Goal: Transaction & Acquisition: Book appointment/travel/reservation

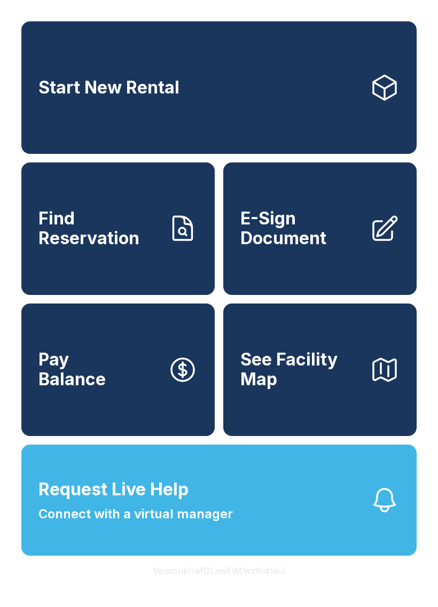
scroll to position [13, 0]
click at [366, 88] on link "Start New Rental" at bounding box center [218, 87] width 395 height 132
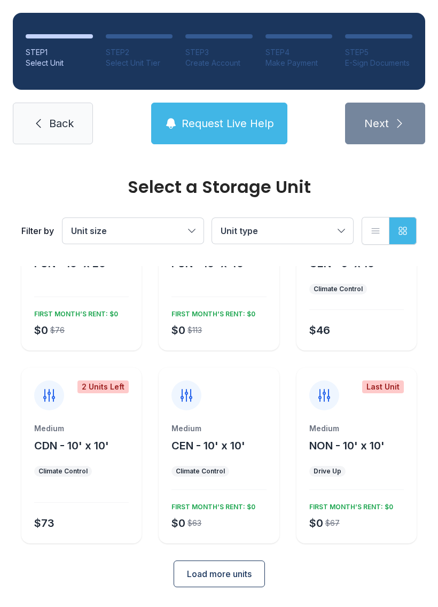
scroll to position [82, 0]
click at [175, 233] on span "Unit size" at bounding box center [127, 230] width 113 height 13
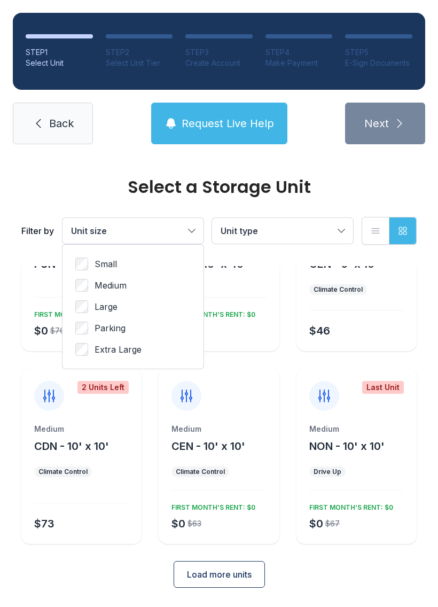
click at [94, 270] on label "Small" at bounding box center [132, 263] width 115 height 13
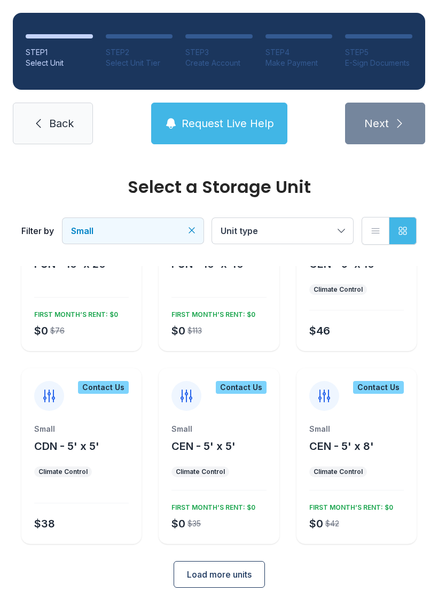
click at [233, 482] on div "Small CEN - 5' x 5' Climate Control $0 $35 FIRST MONTH’S RENT: $0" at bounding box center [219, 484] width 120 height 120
click at [240, 499] on div "FIRST MONTH’S RENT: $0" at bounding box center [211, 505] width 88 height 13
click at [201, 470] on div "Climate Control" at bounding box center [200, 471] width 49 height 9
click at [82, 488] on div "Small CDN - 5' x 5' Climate Control $38" at bounding box center [81, 484] width 120 height 120
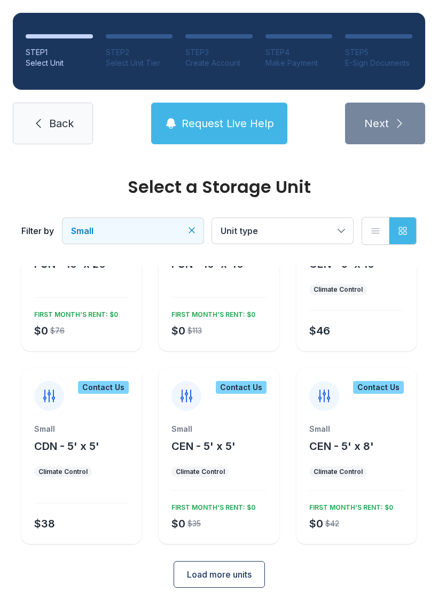
click at [89, 537] on div "Small CDN - 5' x 5' Climate Control $38" at bounding box center [81, 484] width 120 height 120
click at [70, 456] on div "Small CDN - 5' x 5' Climate Control $38" at bounding box center [81, 484] width 120 height 120
click at [52, 405] on div at bounding box center [49, 396] width 30 height 30
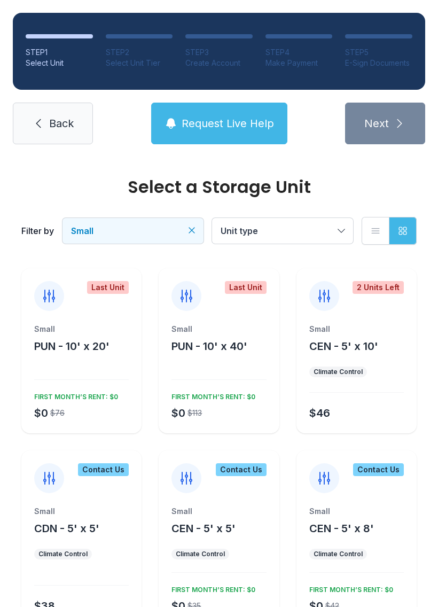
scroll to position [0, 0]
click at [251, 471] on div "Contact Us" at bounding box center [241, 469] width 51 height 13
click at [241, 483] on div "Contact Us" at bounding box center [219, 471] width 120 height 43
click at [238, 353] on button "PUN - 10' x 40'" at bounding box center [209, 346] width 76 height 15
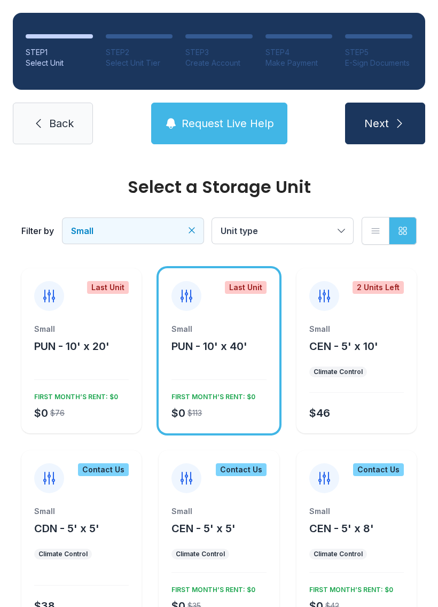
click at [235, 426] on div "Small PUN - 10' x 40' $0 $113 FIRST MONTH’S RENT: $0" at bounding box center [219, 379] width 120 height 110
click at [175, 225] on span "Small" at bounding box center [127, 230] width 113 height 13
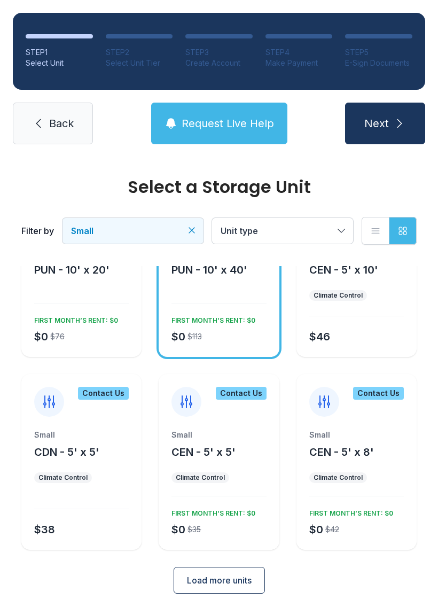
scroll to position [77, 0]
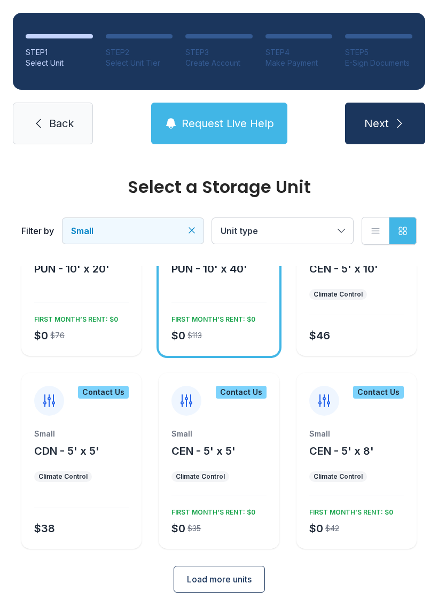
click at [76, 519] on div "$38" at bounding box center [79, 526] width 99 height 19
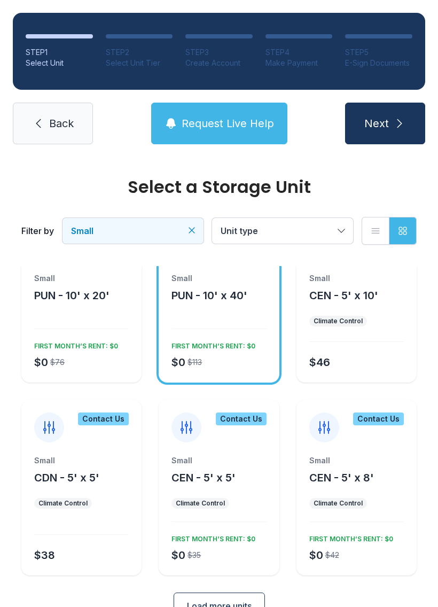
scroll to position [71, 0]
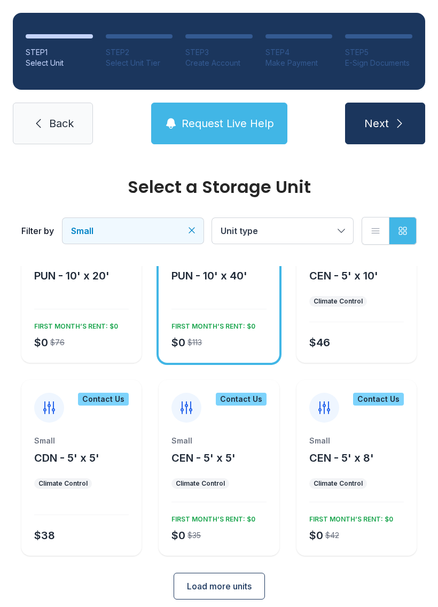
click at [243, 583] on span "Load more units" at bounding box center [219, 586] width 65 height 13
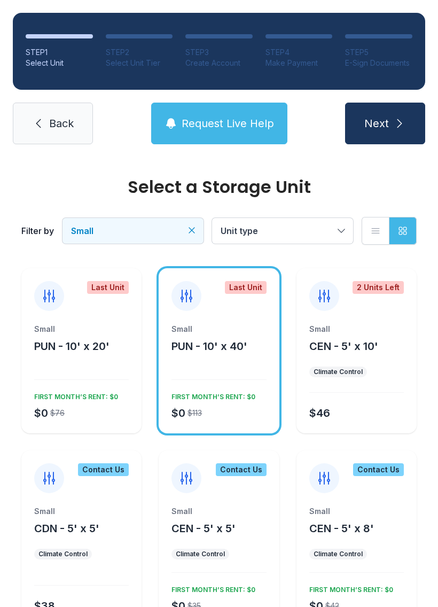
scroll to position [0, 0]
click at [50, 419] on div "$0 $76" at bounding box center [47, 410] width 35 height 19
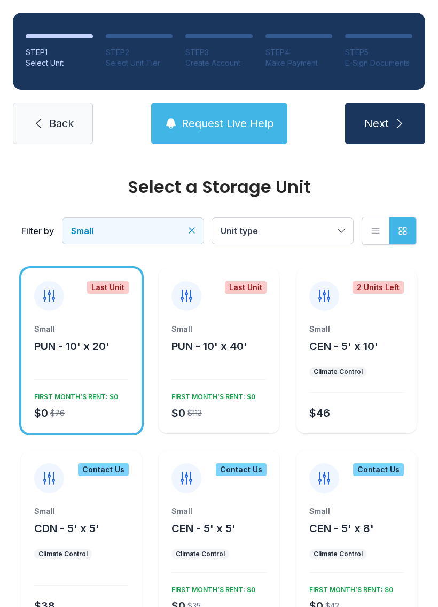
click at [389, 107] on button "Next" at bounding box center [385, 124] width 80 height 42
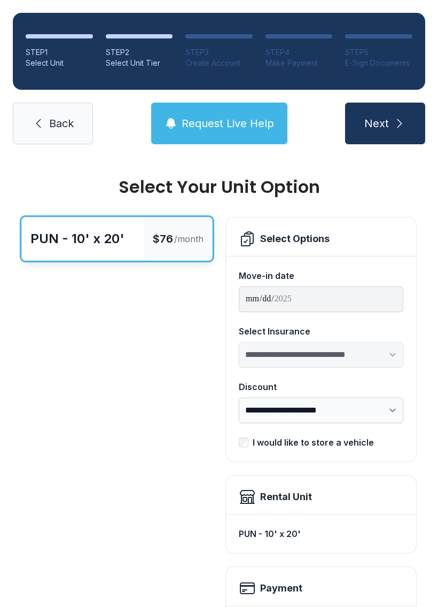
click at [373, 123] on span "Next" at bounding box center [376, 123] width 25 height 15
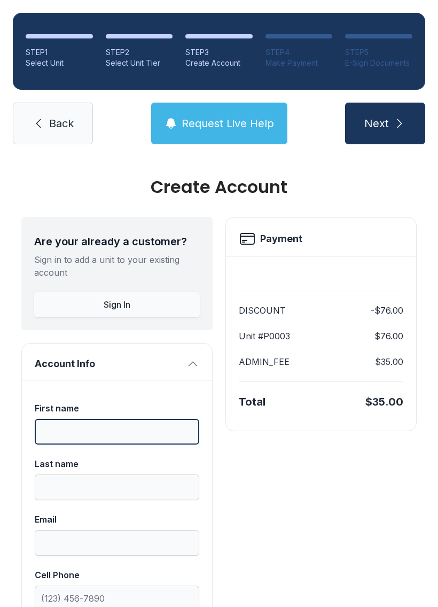
click at [168, 422] on input "First name" at bounding box center [117, 432] width 165 height 26
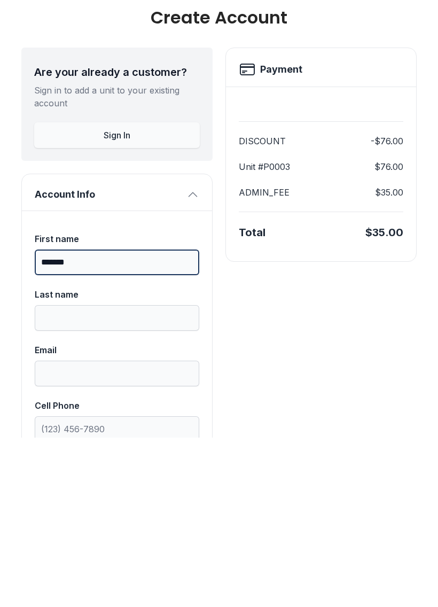
type input "*******"
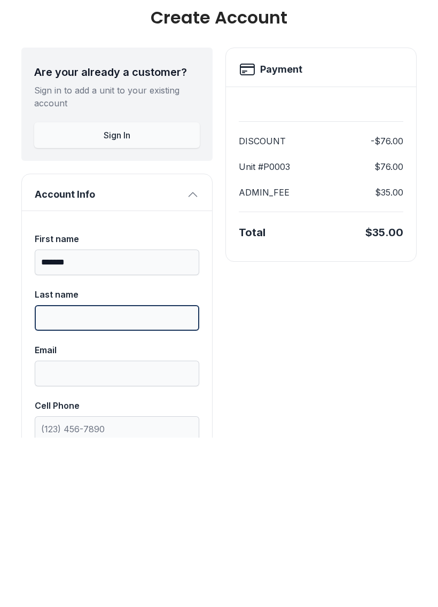
click at [69, 474] on input "Last name" at bounding box center [117, 487] width 165 height 26
click at [385, 103] on button "Next" at bounding box center [385, 124] width 80 height 42
click at [79, 474] on input "*******" at bounding box center [117, 487] width 165 height 26
type input "********"
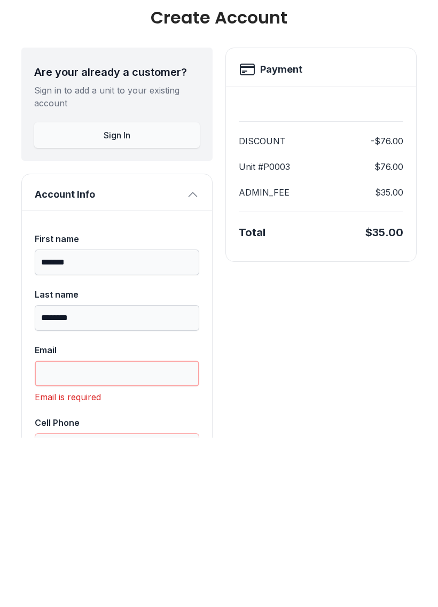
click at [65, 530] on input "Email" at bounding box center [117, 543] width 165 height 26
click at [171, 603] on input "Cell Phone" at bounding box center [117, 616] width 165 height 26
type input "[PHONE_NUMBER]"
click at [56, 530] on input "Email" at bounding box center [117, 543] width 165 height 26
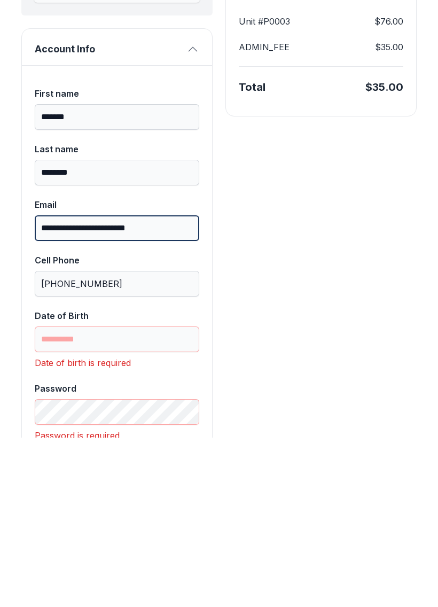
scroll to position [146, 0]
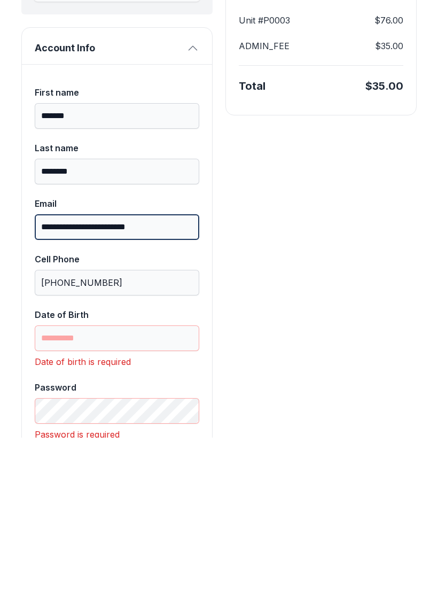
type input "**********"
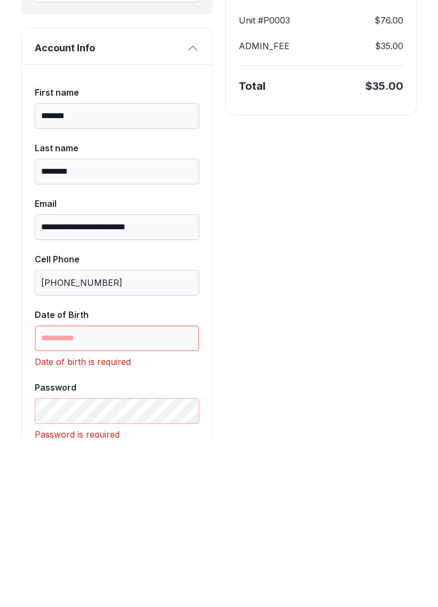
click at [147, 495] on input "Date of Birth" at bounding box center [117, 508] width 165 height 26
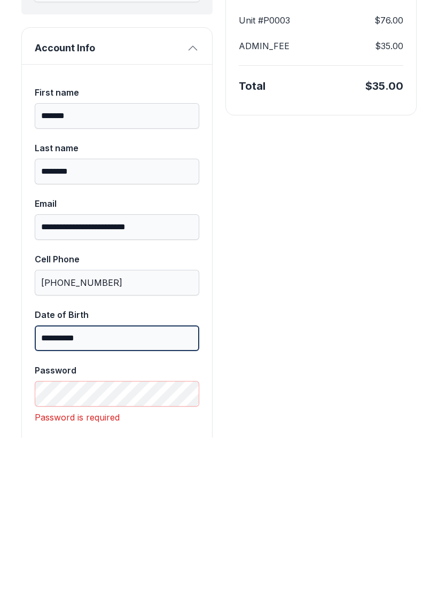
type input "**********"
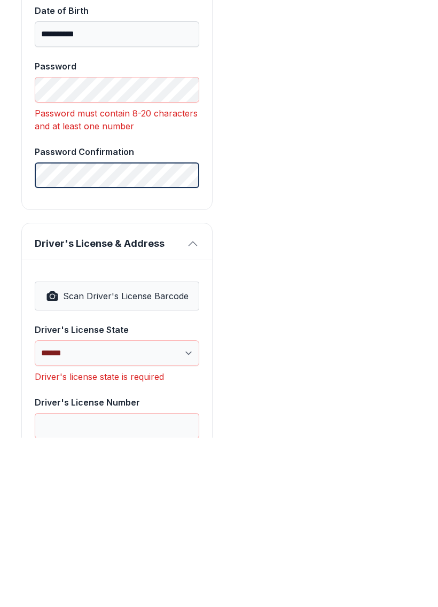
scroll to position [456, 0]
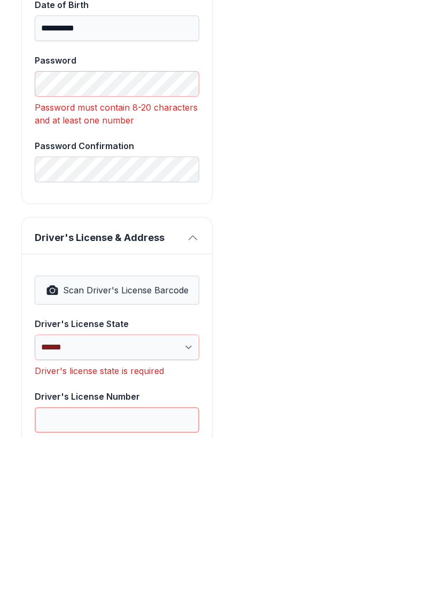
click at [60, 576] on input "Driver's License Number" at bounding box center [117, 589] width 165 height 26
click at [62, 504] on select "**********" at bounding box center [117, 517] width 165 height 26
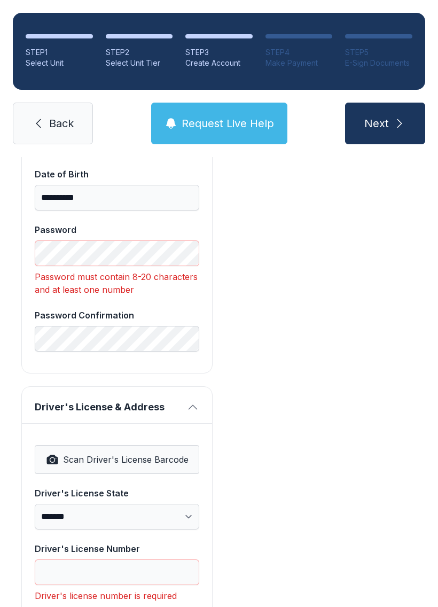
click at [88, 345] on div "**********" at bounding box center [117, 148] width 190 height 449
click at [77, 504] on select "**********" at bounding box center [117, 517] width 165 height 26
select select "**"
click at [56, 559] on input "Driver's License Number" at bounding box center [117, 572] width 165 height 26
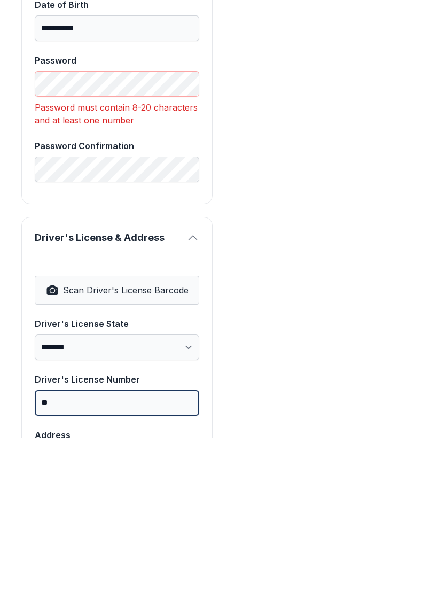
type input "*"
type input "*******"
type input "*"
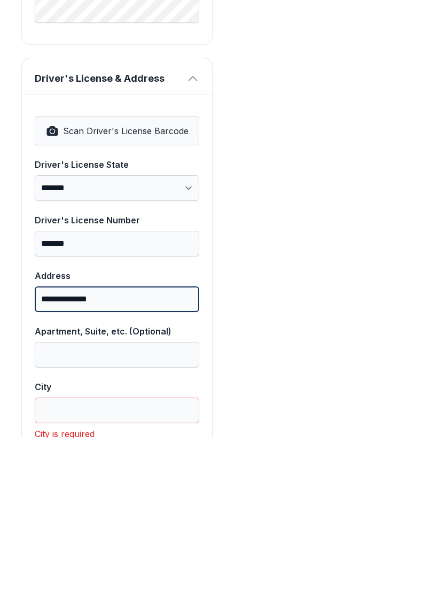
scroll to position [619, 0]
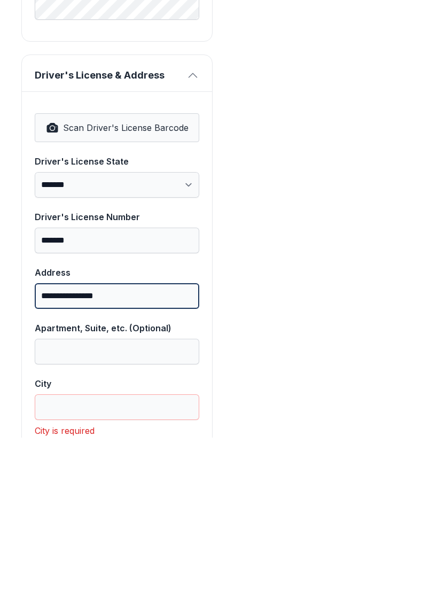
type input "**********"
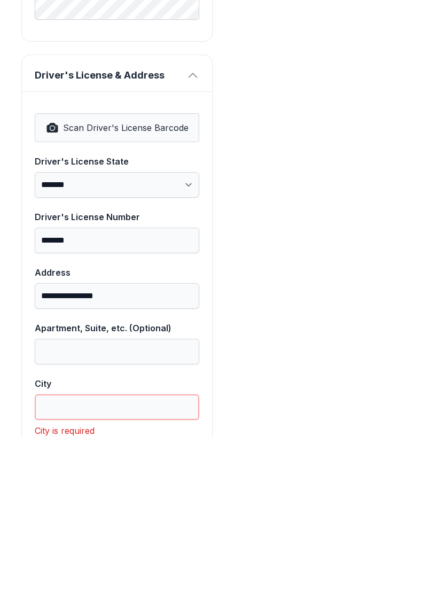
click at [72, 564] on input "City" at bounding box center [117, 577] width 165 height 26
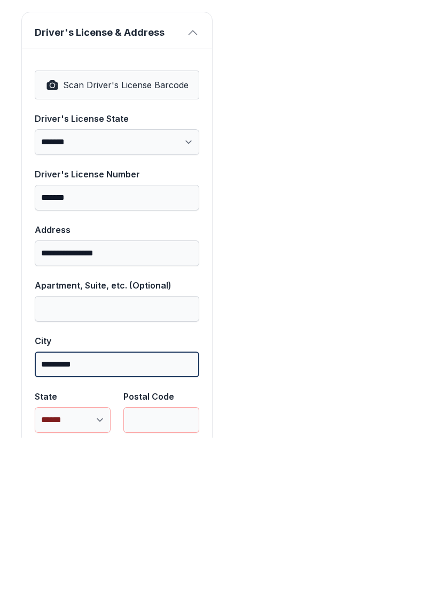
scroll to position [676, 0]
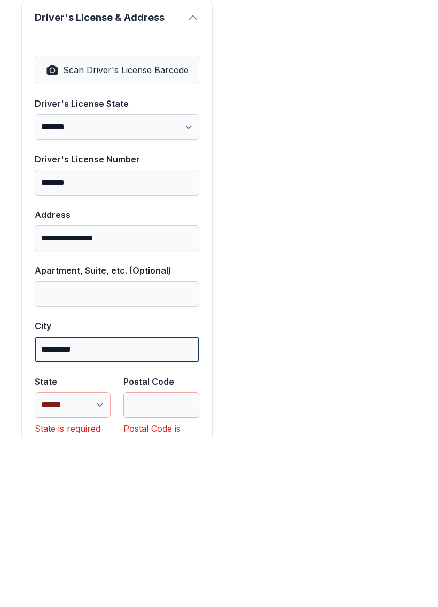
type input "*********"
click at [71, 561] on select "**********" at bounding box center [73, 574] width 76 height 26
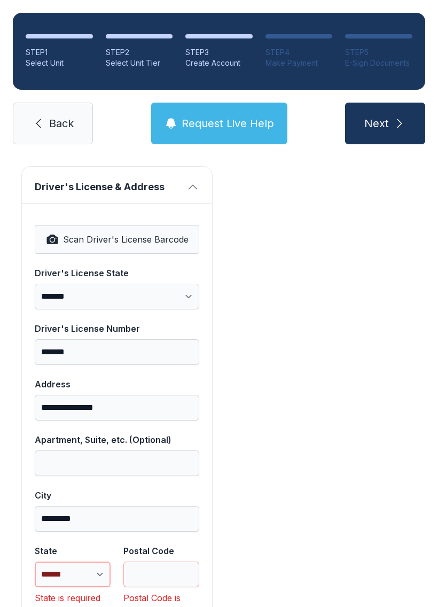
select select "**"
click at [143, 544] on label "Postal Code" at bounding box center [161, 565] width 76 height 43
click at [143, 561] on input "Postal Code" at bounding box center [161, 574] width 76 height 26
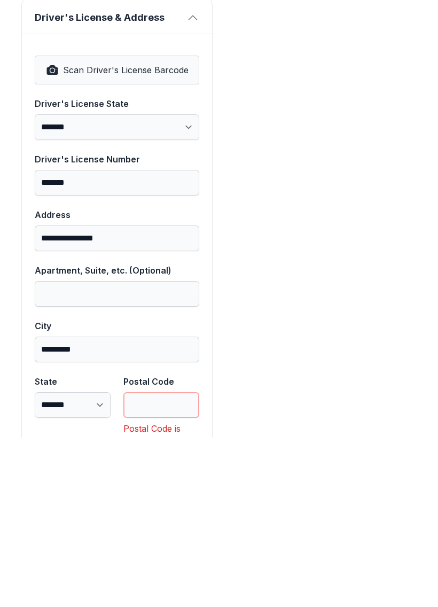
type input "*"
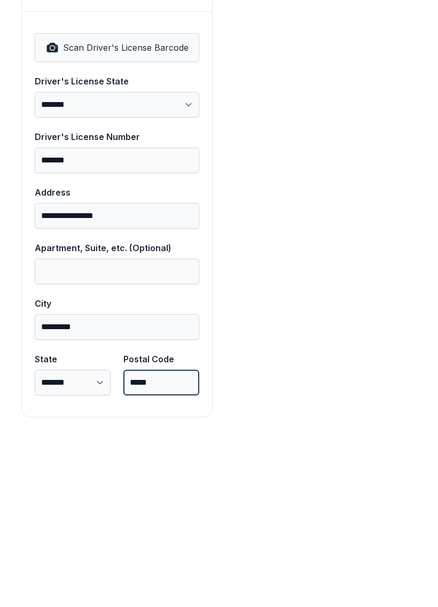
scroll to position [698, 0]
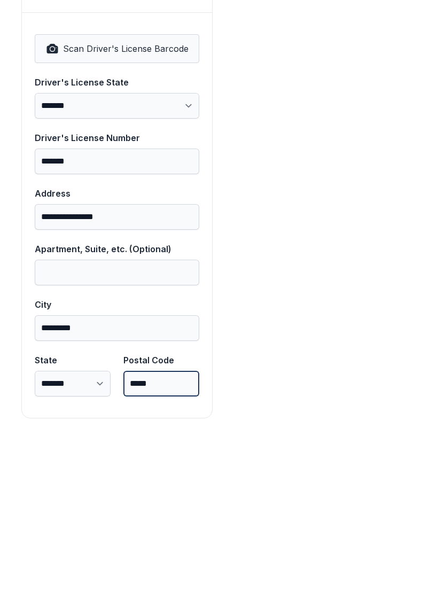
type input "*****"
click at [418, 435] on div "**********" at bounding box center [219, 44] width 438 height 1171
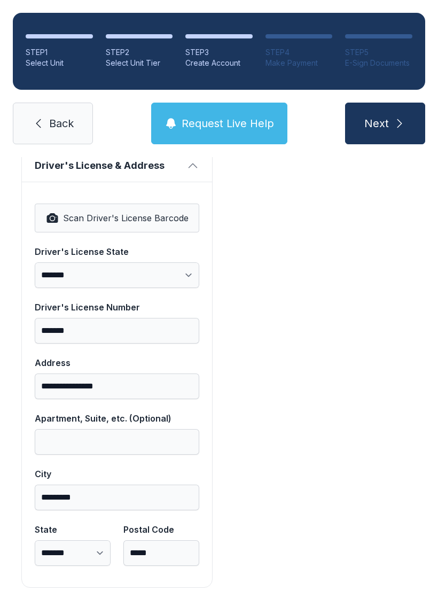
click at [388, 115] on button "Next" at bounding box center [385, 124] width 80 height 42
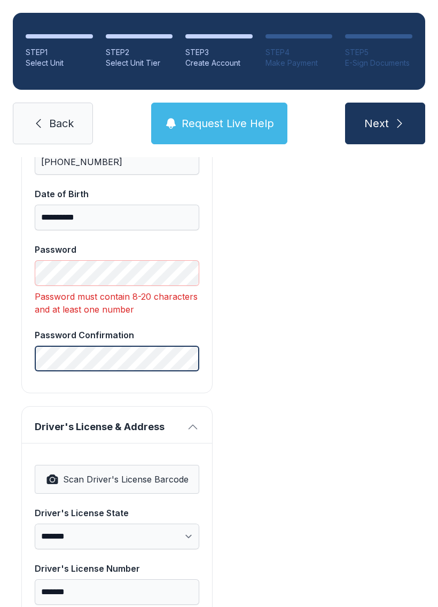
scroll to position [438, 0]
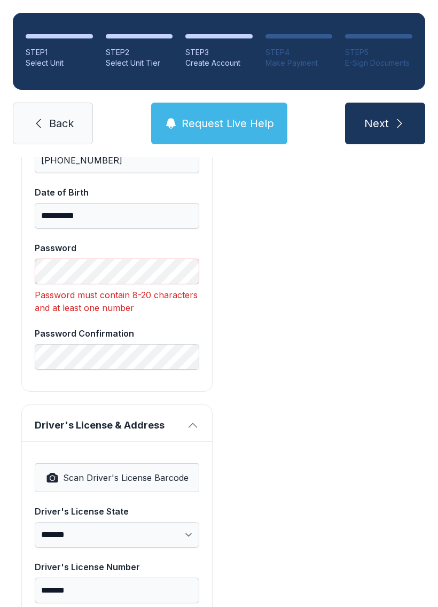
click at [388, 128] on span "Next" at bounding box center [376, 123] width 25 height 15
click at [412, 141] on button "Next" at bounding box center [385, 124] width 80 height 42
click at [327, 245] on div "Payment DISCOUNT -$76.00 Unit #P0003 $76.00 ADMIN_FEE $35.00 Total $35.00" at bounding box center [320, 313] width 191 height 1068
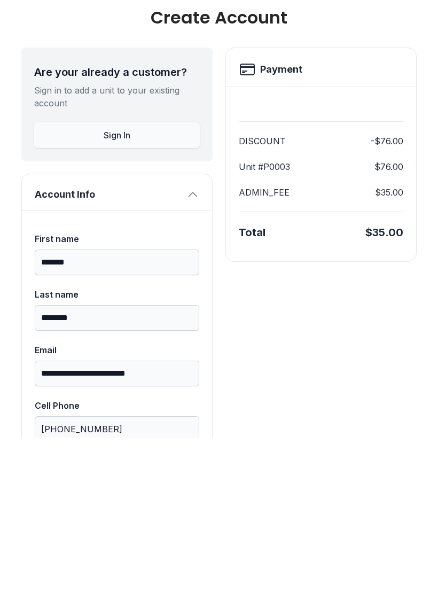
scroll to position [316, 0]
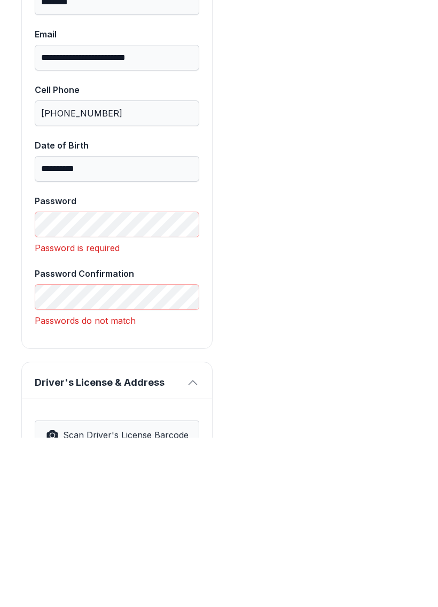
click at [409, 413] on div "Payment DISCOUNT -$76.00 Unit #P0003 $76.00 ADMIN_FEE $35.00 Total $35.00" at bounding box center [320, 437] width 191 height 1073
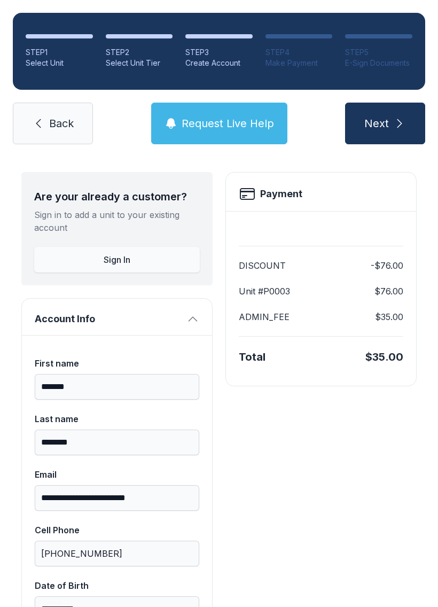
scroll to position [-15, 0]
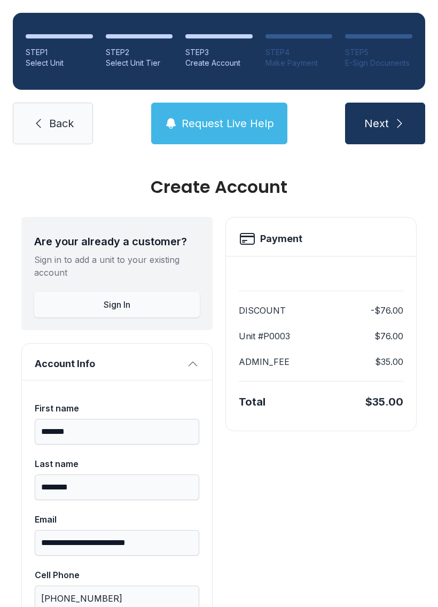
click at [52, 116] on span "Back" at bounding box center [61, 123] width 25 height 15
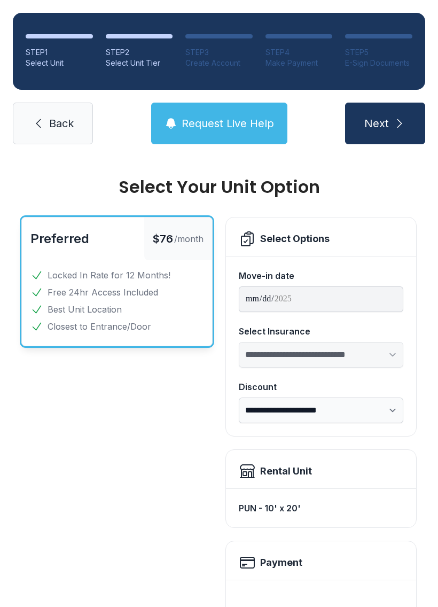
scroll to position [-9, 0]
click at [52, 104] on link "Back" at bounding box center [53, 124] width 80 height 42
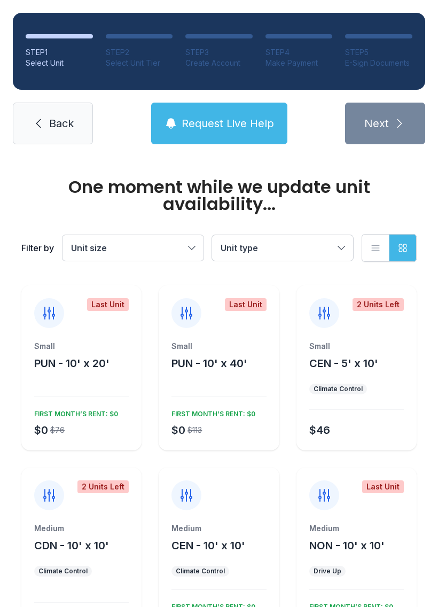
click at [54, 118] on span "Back" at bounding box center [61, 123] width 25 height 15
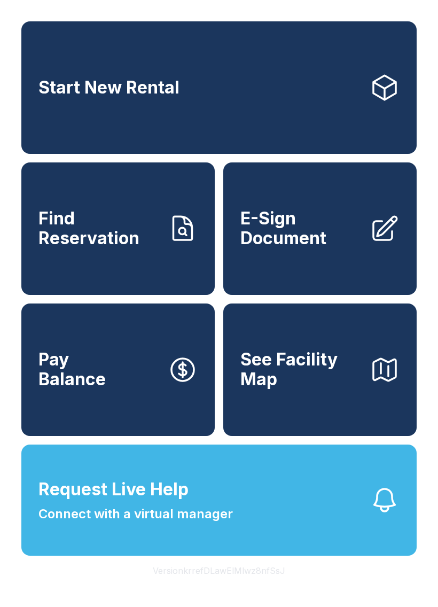
click at [54, 118] on link "Start New Rental" at bounding box center [218, 87] width 395 height 132
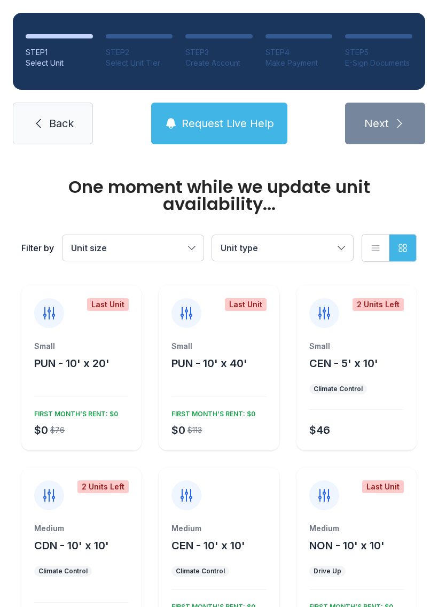
click at [48, 120] on link "Back" at bounding box center [53, 124] width 80 height 42
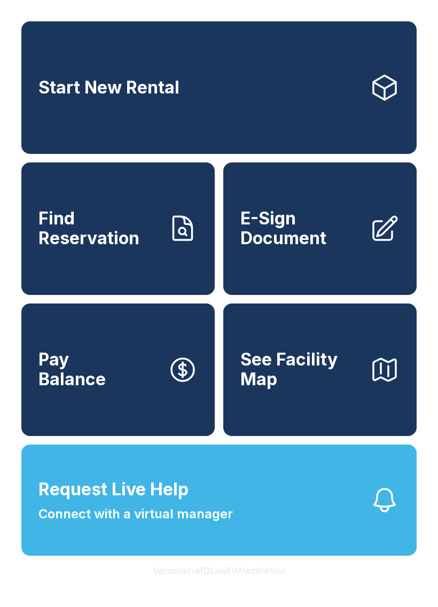
click at [330, 366] on button "See Facility Map" at bounding box center [319, 369] width 193 height 132
click at [326, 240] on span "E-Sign Document" at bounding box center [300, 228] width 121 height 39
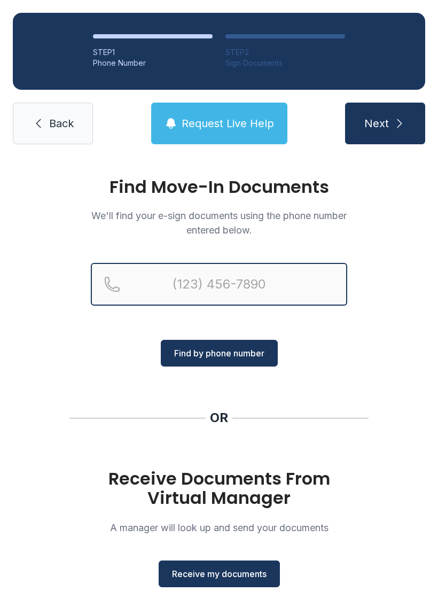
click at [276, 277] on input "Reservation phone number" at bounding box center [219, 284] width 256 height 43
type input "[PHONE_NUMBER]"
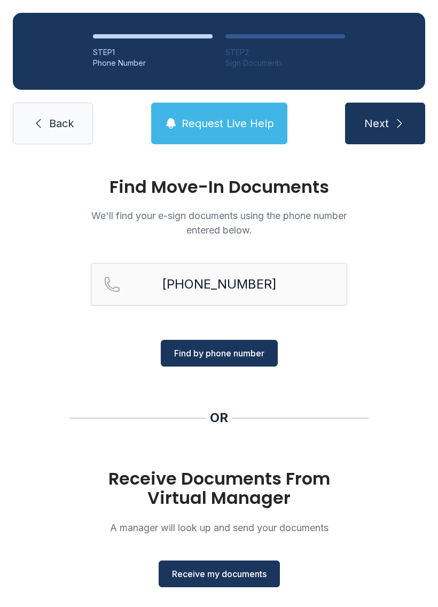
click at [409, 122] on button "Next" at bounding box center [385, 124] width 80 height 42
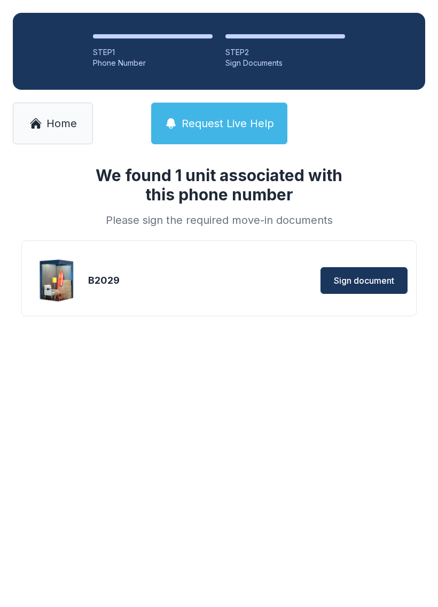
click at [389, 287] on button "Sign document" at bounding box center [364, 280] width 87 height 27
click at [44, 124] on link "Home" at bounding box center [53, 124] width 80 height 42
